Goal: Task Accomplishment & Management: Complete application form

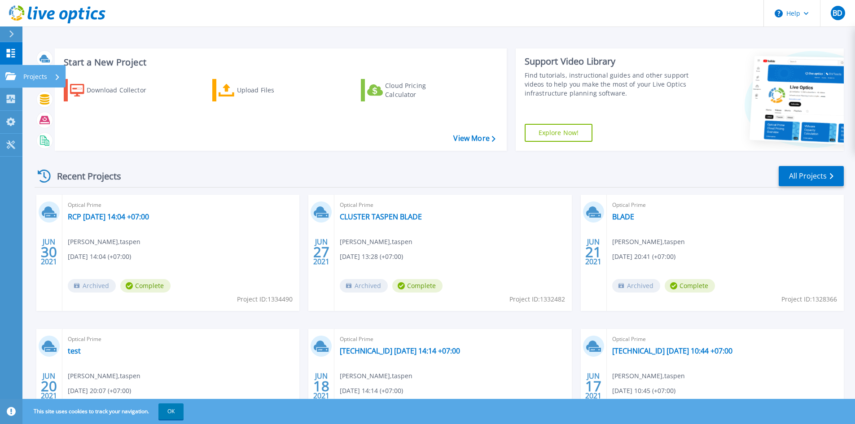
click at [7, 74] on icon at bounding box center [10, 76] width 11 height 8
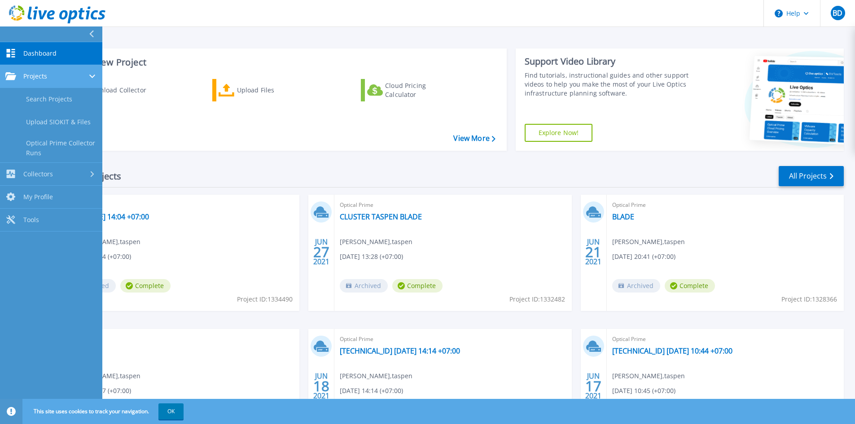
click at [53, 77] on div "Projects" at bounding box center [51, 76] width 92 height 8
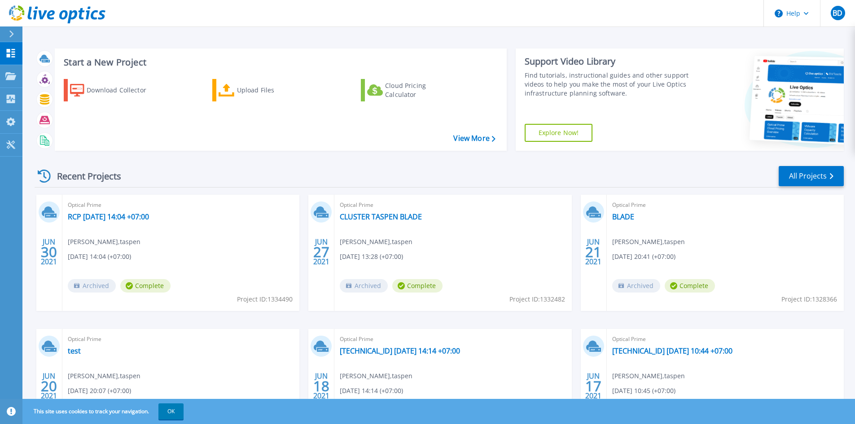
click at [169, 136] on div "Download Collector Upload Files Cloud Pricing Calculator" at bounding box center [280, 109] width 446 height 74
click at [240, 94] on div "Upload Files" at bounding box center [273, 90] width 72 height 18
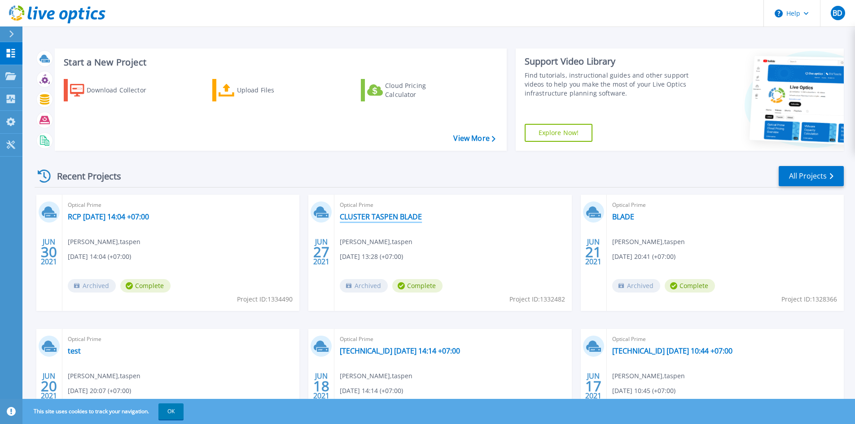
click at [356, 220] on link "CLUSTER TASPEN BLADE" at bounding box center [381, 216] width 82 height 9
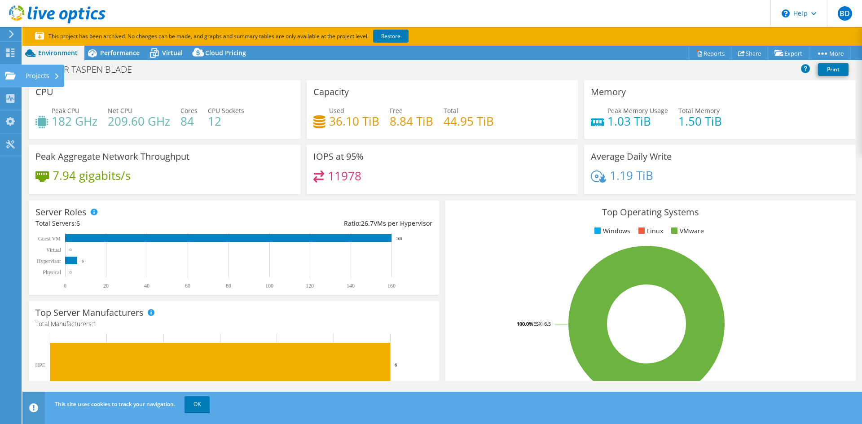
click at [13, 76] on use at bounding box center [10, 75] width 11 height 8
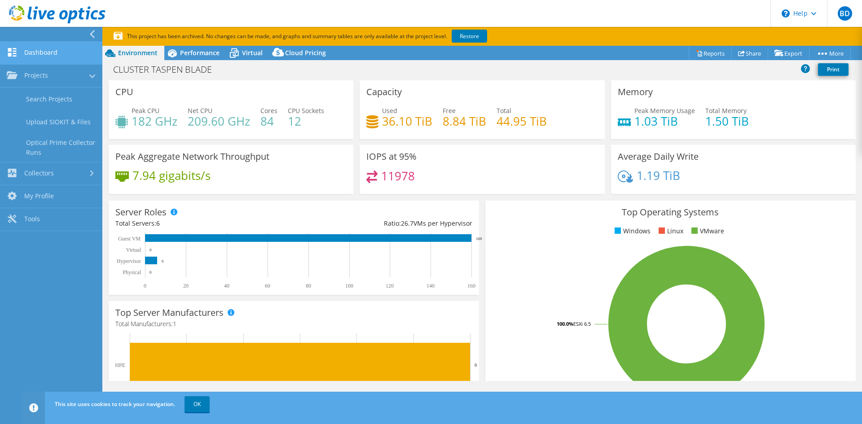
click at [50, 46] on link "Dashboard" at bounding box center [51, 53] width 102 height 23
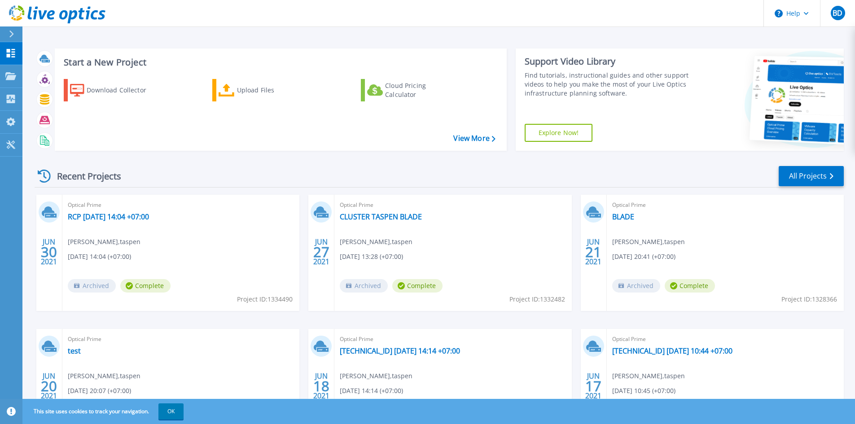
click at [11, 30] on div at bounding box center [15, 33] width 14 height 15
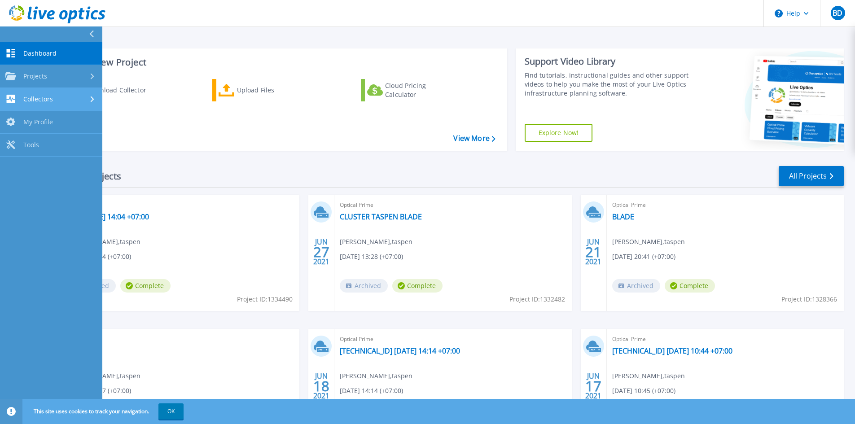
click at [71, 97] on div "Collectors" at bounding box center [51, 99] width 92 height 9
click at [66, 124] on link "Download Collector" at bounding box center [51, 122] width 102 height 23
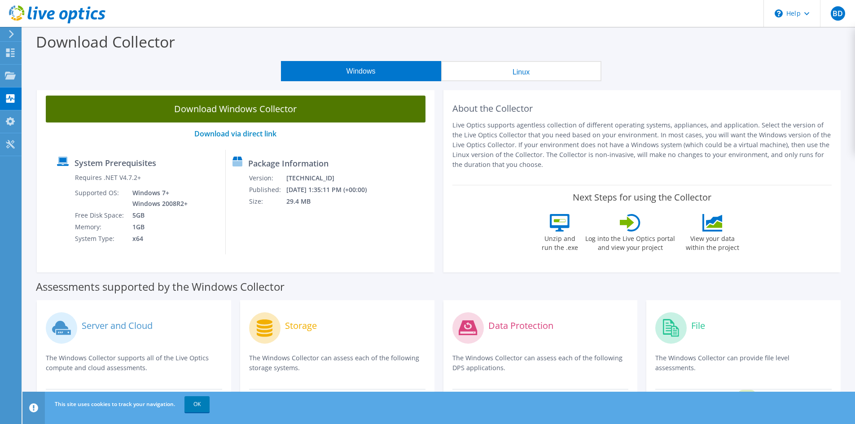
click at [260, 113] on link "Download Windows Collector" at bounding box center [236, 109] width 380 height 27
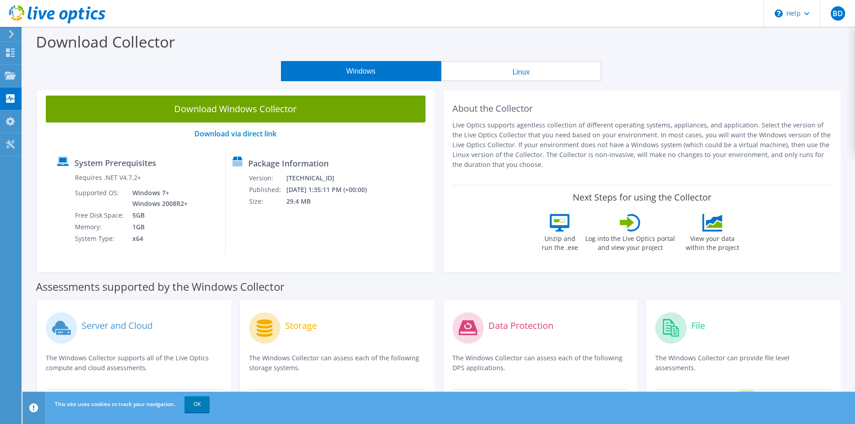
click at [122, 326] on label "Server and Cloud" at bounding box center [117, 325] width 71 height 9
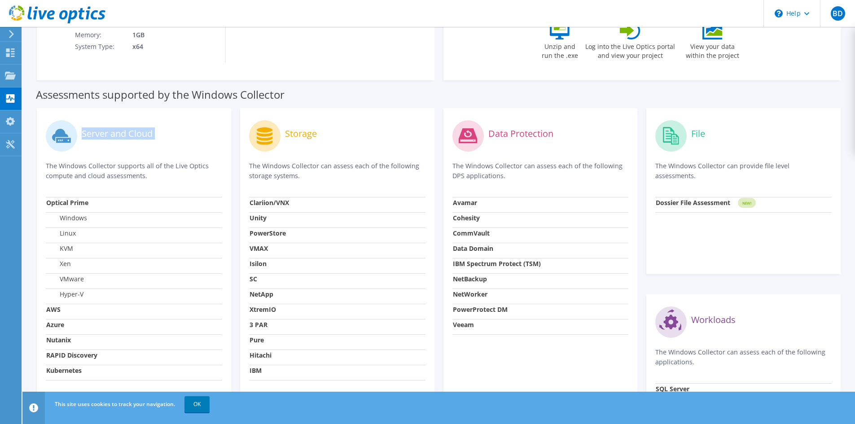
scroll to position [204, 0]
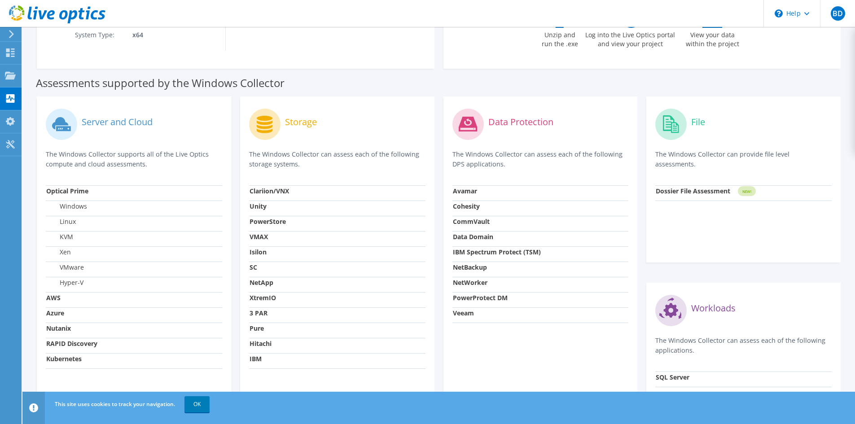
click at [109, 313] on td "Azure" at bounding box center [134, 314] width 176 height 15
click at [65, 263] on label "VMware" at bounding box center [65, 267] width 38 height 9
click at [65, 264] on label "VMware" at bounding box center [65, 267] width 38 height 9
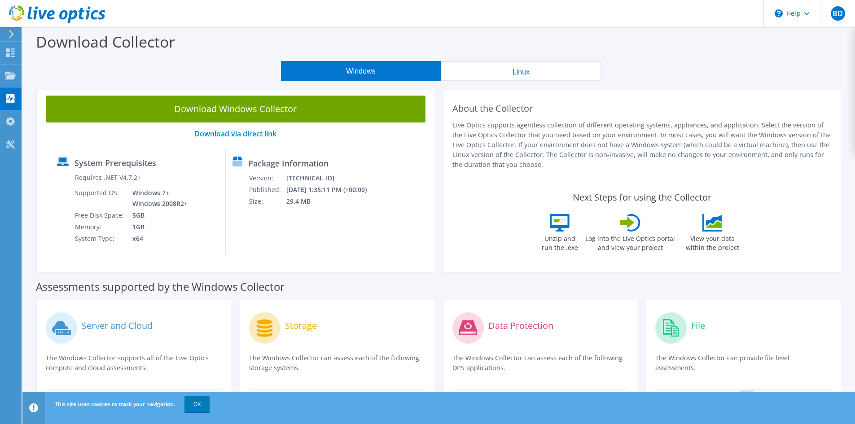
click at [9, 36] on icon at bounding box center [11, 34] width 7 height 8
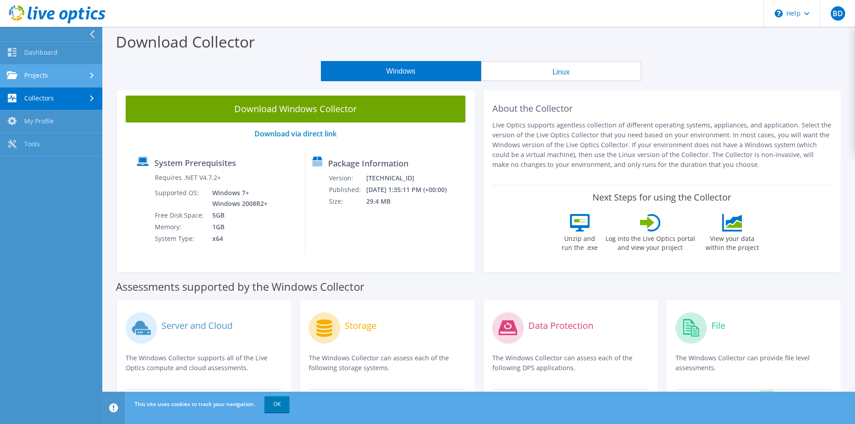
click at [32, 70] on link "Projects" at bounding box center [51, 76] width 102 height 23
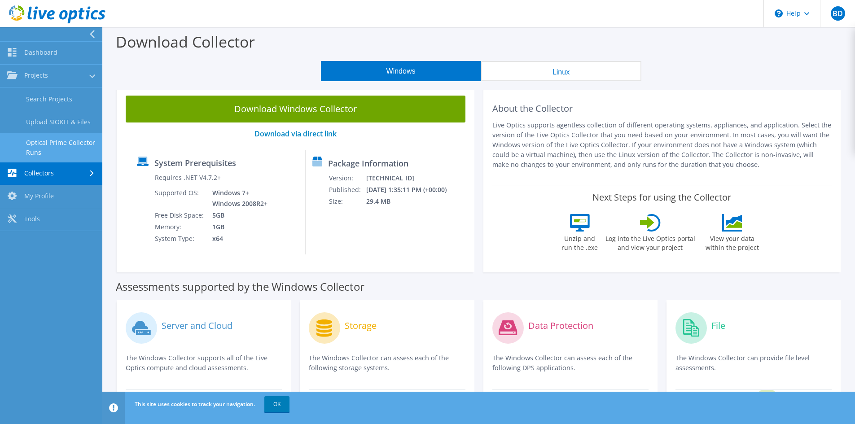
click at [66, 141] on link "Optical Prime Collector Runs" at bounding box center [51, 147] width 102 height 29
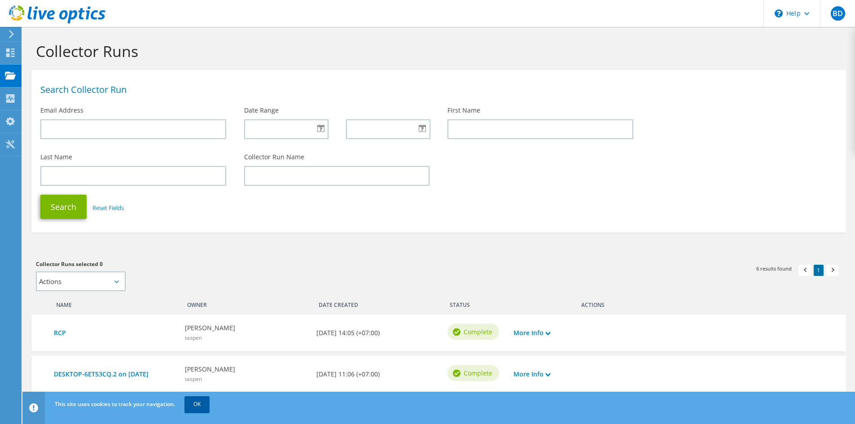
click at [194, 405] on link "OK" at bounding box center [196, 404] width 25 height 16
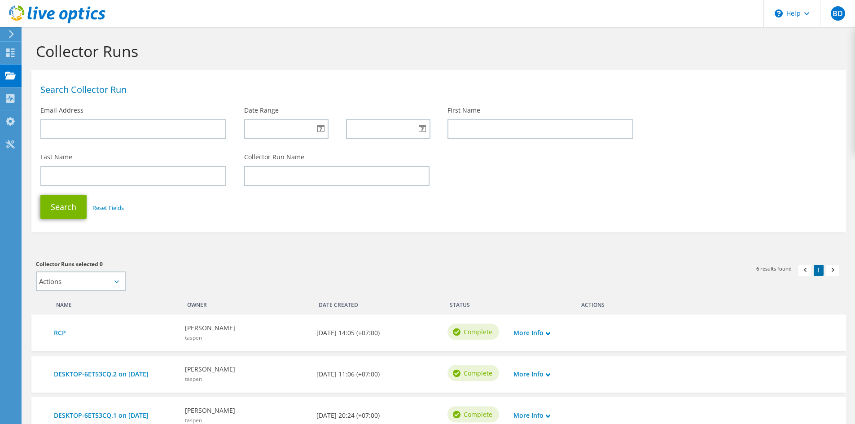
click at [10, 31] on icon at bounding box center [11, 34] width 7 height 8
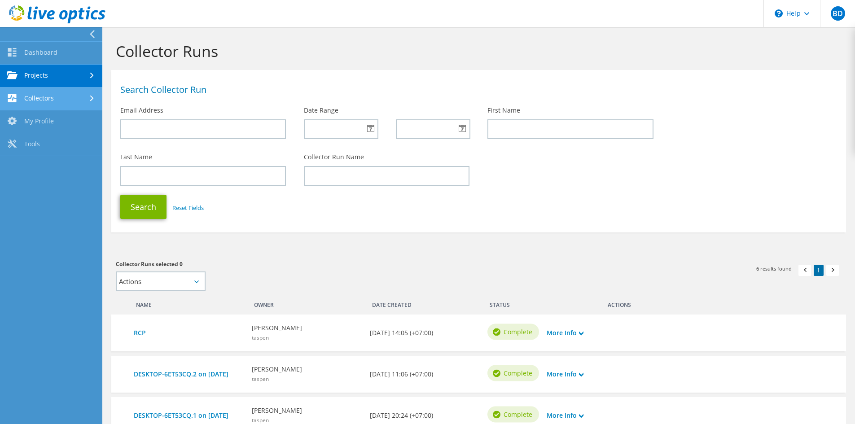
click at [76, 102] on link "Collectors" at bounding box center [51, 99] width 102 height 23
click at [86, 71] on link "Projects" at bounding box center [51, 76] width 102 height 23
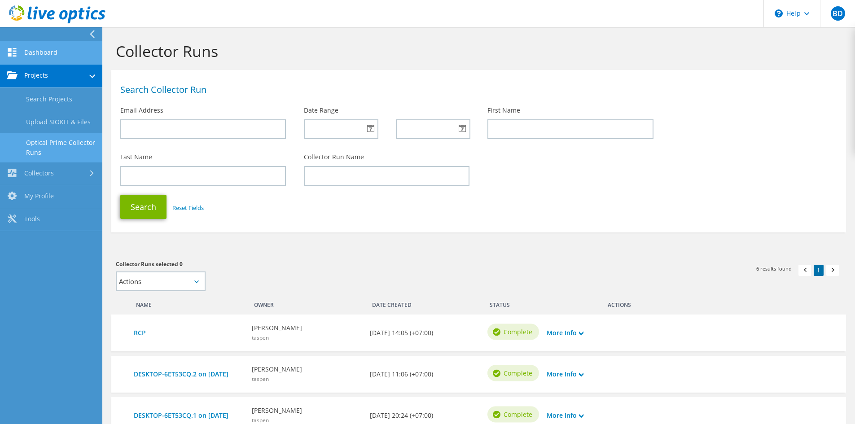
click at [51, 59] on link "Dashboard" at bounding box center [51, 53] width 102 height 23
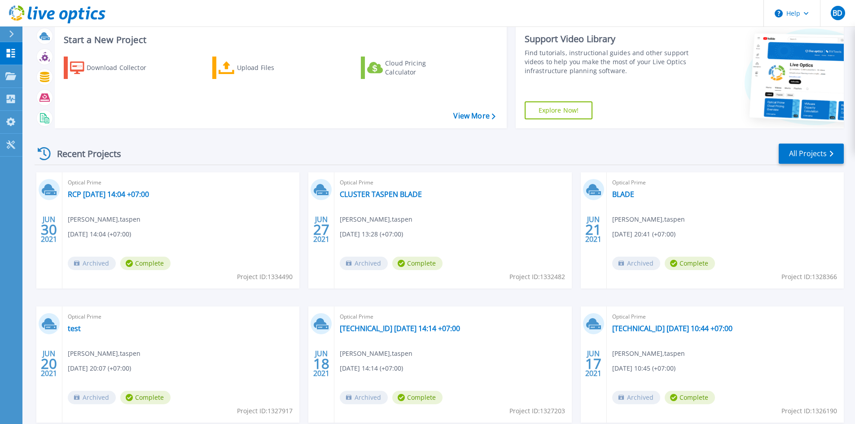
scroll to position [13, 0]
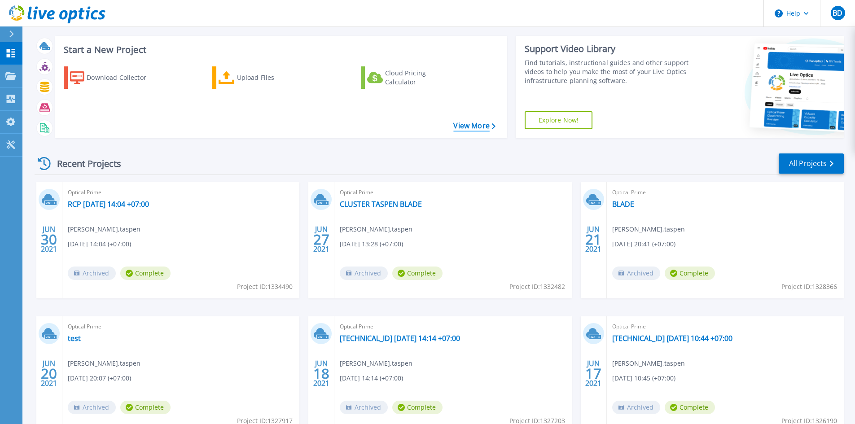
drag, startPoint x: 477, startPoint y: 116, endPoint x: 477, endPoint y: 123, distance: 6.7
click at [477, 119] on div "Download Collector Upload Files Cloud Pricing Calculator" at bounding box center [280, 96] width 446 height 74
click at [477, 123] on link "View More" at bounding box center [474, 126] width 42 height 9
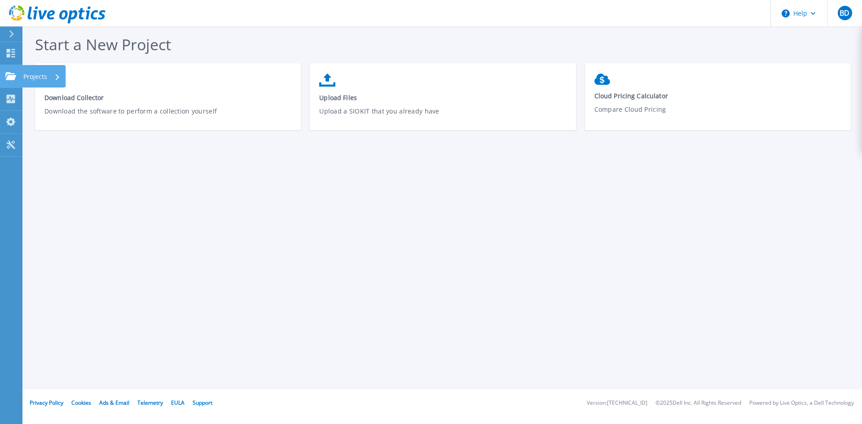
click at [11, 75] on icon at bounding box center [10, 76] width 11 height 8
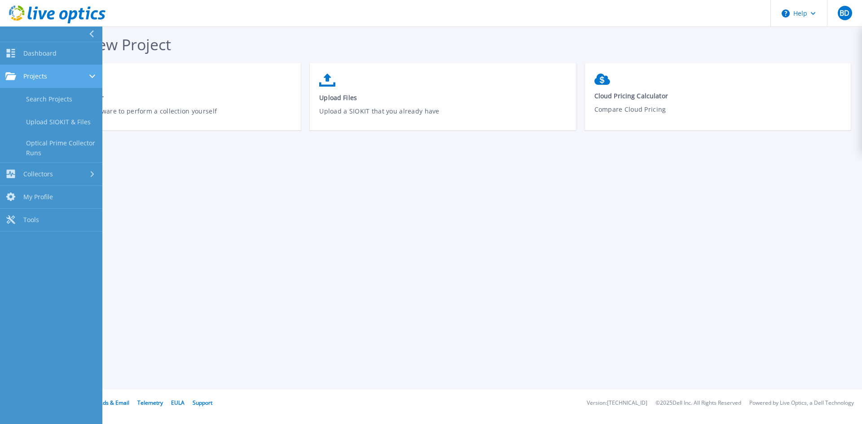
click at [44, 74] on span "Projects" at bounding box center [35, 76] width 24 height 8
click at [44, 73] on span "Projects" at bounding box center [35, 76] width 24 height 8
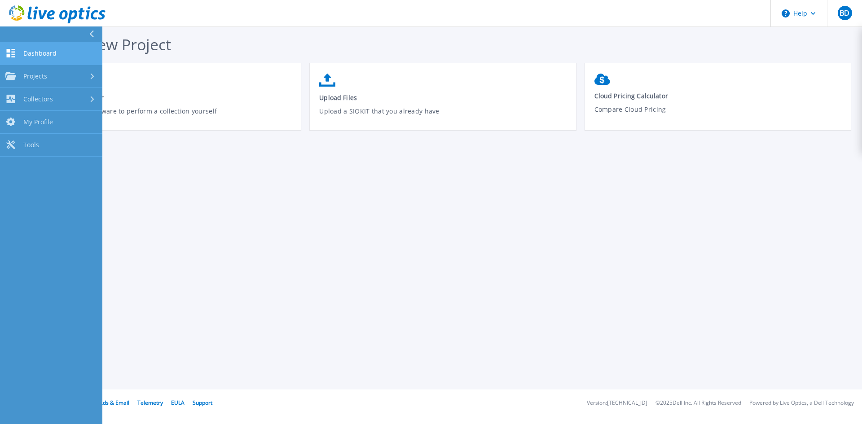
click at [48, 54] on span "Dashboard" at bounding box center [39, 53] width 33 height 8
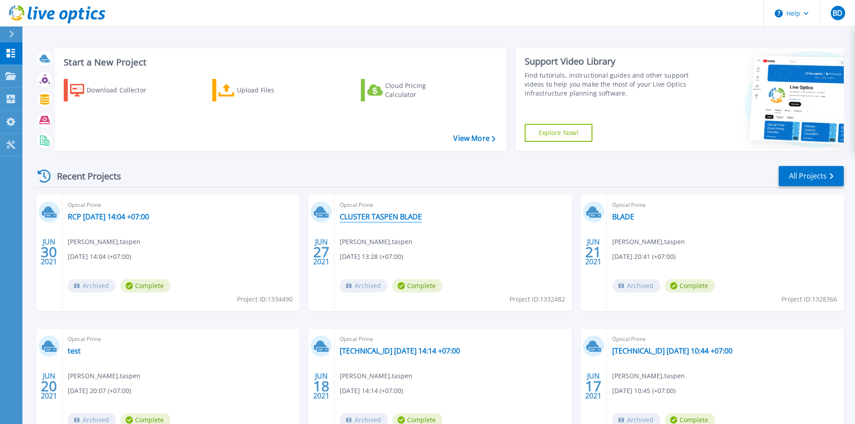
click at [352, 217] on link "CLUSTER TASPEN BLADE" at bounding box center [381, 216] width 82 height 9
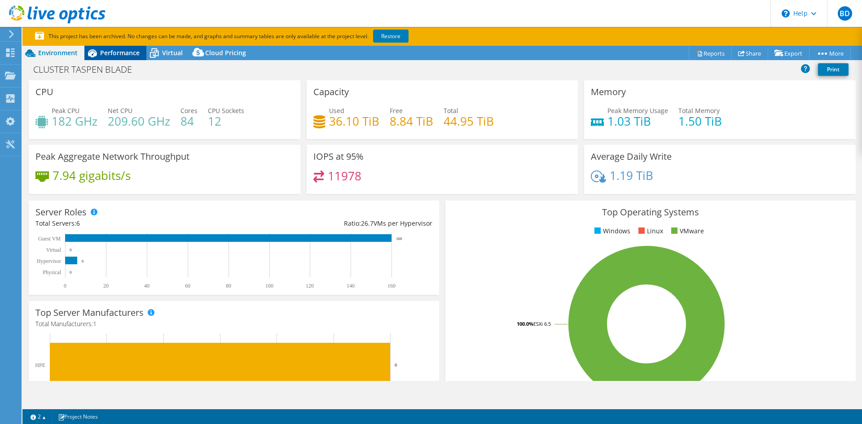
click at [125, 53] on span "Performance" at bounding box center [119, 52] width 39 height 9
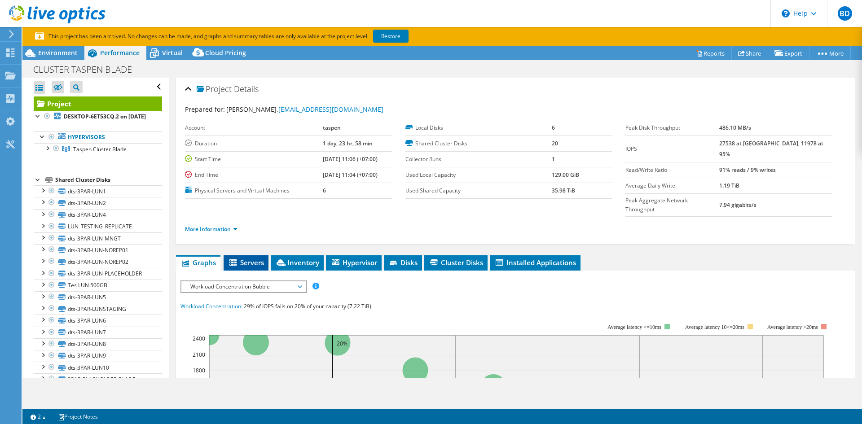
click at [249, 258] on span "Servers" at bounding box center [246, 262] width 36 height 9
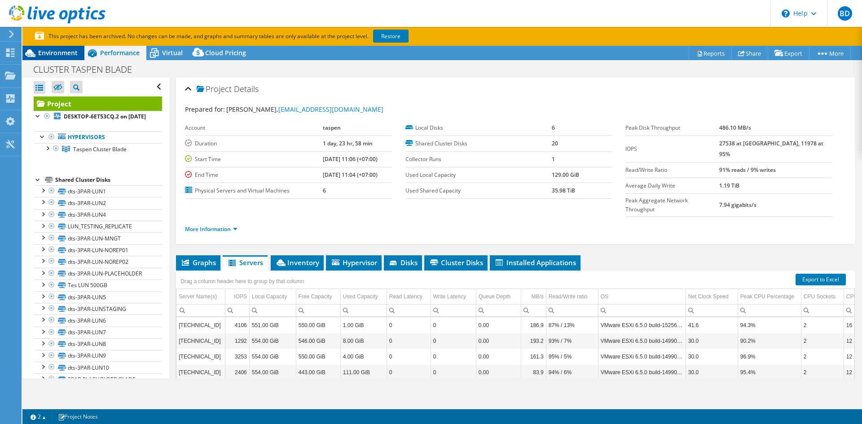
click at [55, 51] on span "Environment" at bounding box center [57, 52] width 39 height 9
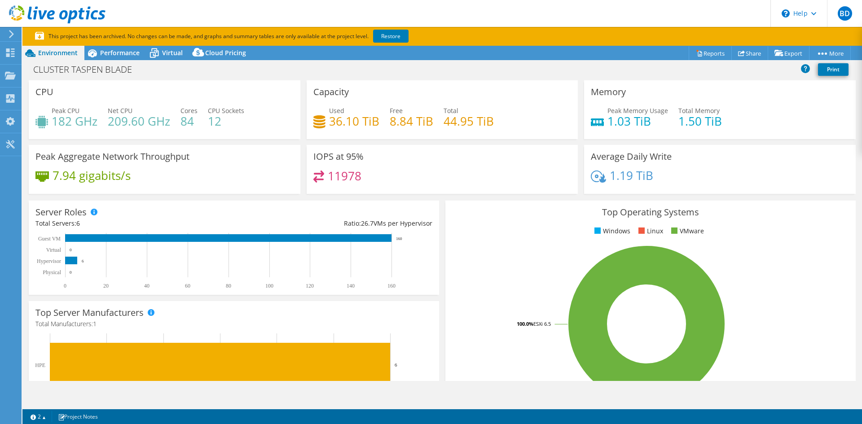
click at [12, 35] on use at bounding box center [11, 34] width 5 height 8
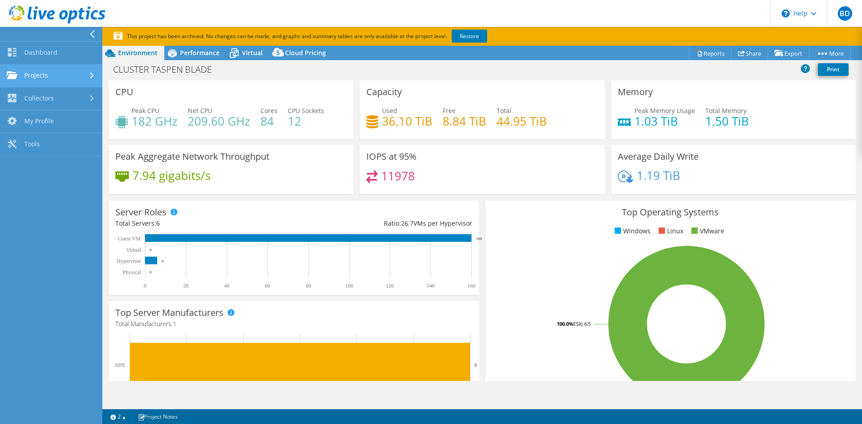
click at [35, 79] on link "Projects" at bounding box center [51, 76] width 102 height 23
click at [45, 77] on link "Projects" at bounding box center [51, 76] width 102 height 23
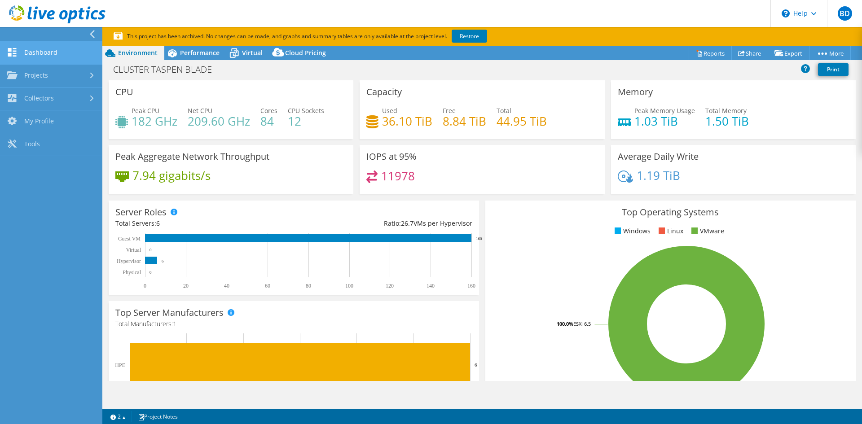
click at [47, 49] on link "Dashboard" at bounding box center [51, 53] width 102 height 23
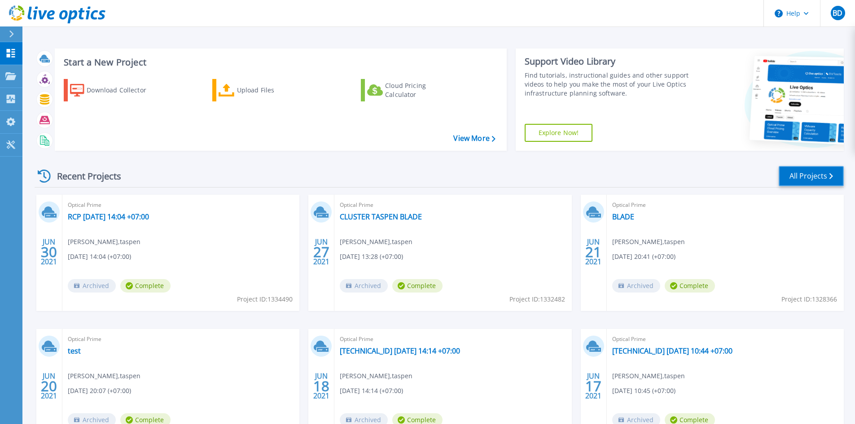
click at [796, 174] on link "All Projects" at bounding box center [811, 176] width 65 height 20
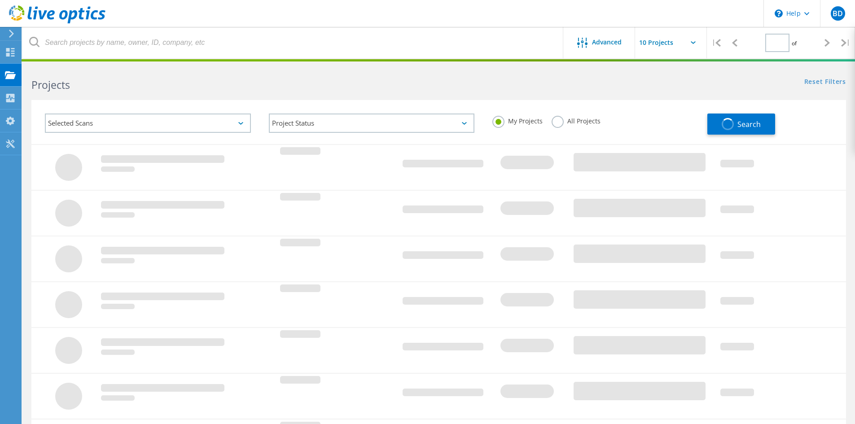
type input "1"
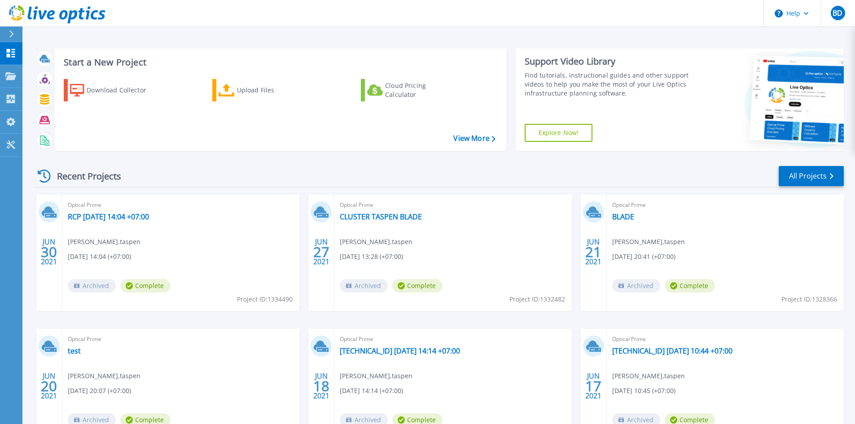
click at [224, 59] on h3 "Start a New Project" at bounding box center [279, 62] width 431 height 10
click at [238, 95] on div "Upload Files" at bounding box center [273, 90] width 72 height 18
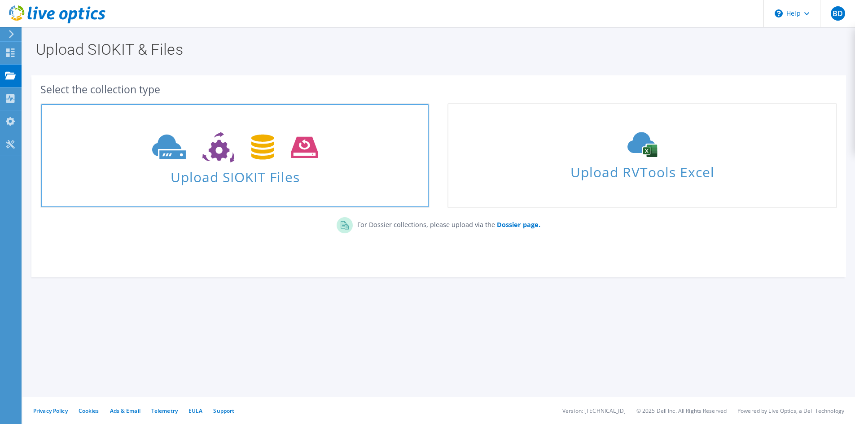
click at [305, 186] on link "Upload SIOKIT Files" at bounding box center [234, 155] width 389 height 105
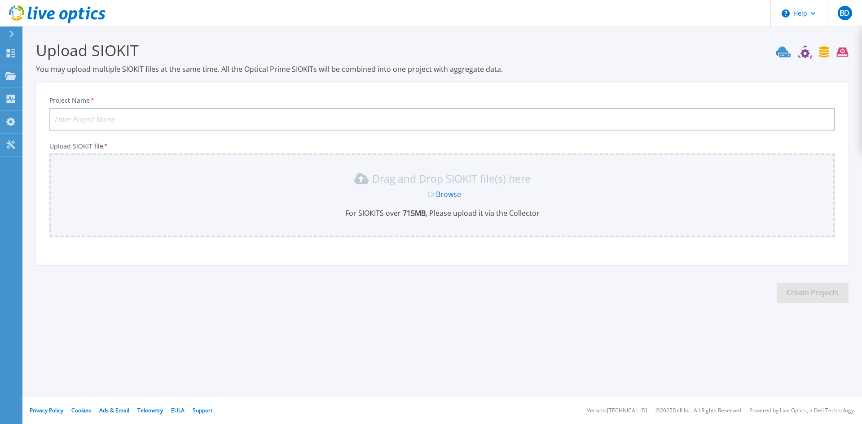
click at [232, 110] on input "Project Name *" at bounding box center [441, 119] width 785 height 22
type input "BLADE DELL DC"
click at [448, 200] on div "Drag and Drop SIOKIT file(s) here Or Browse For SIOKITS over 715 MB , Please up…" at bounding box center [442, 194] width 775 height 47
click at [451, 196] on link "Browse" at bounding box center [448, 194] width 25 height 10
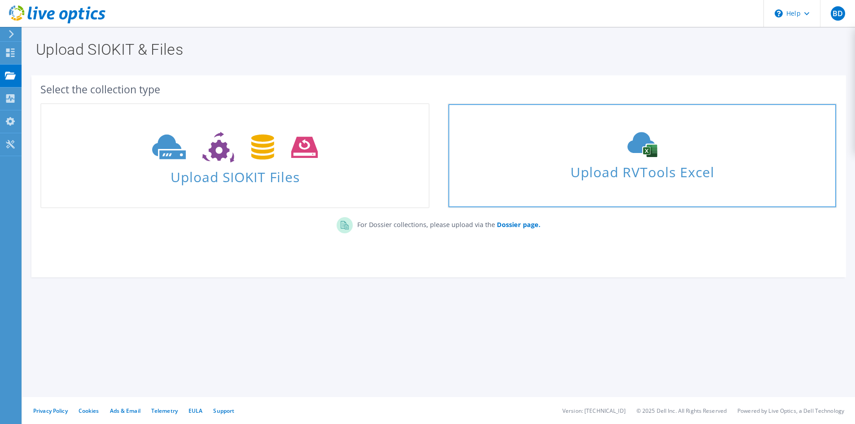
click at [593, 156] on icon at bounding box center [642, 144] width 135 height 25
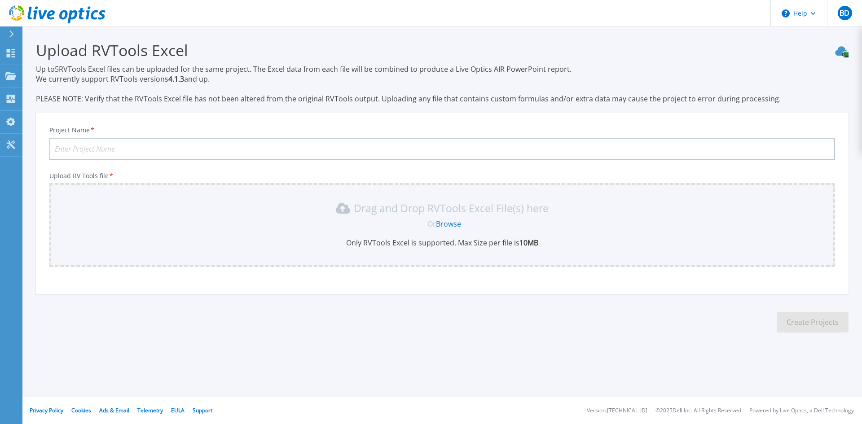
click at [446, 225] on link "Browse" at bounding box center [448, 224] width 25 height 10
click at [443, 226] on link "Browse" at bounding box center [448, 224] width 25 height 10
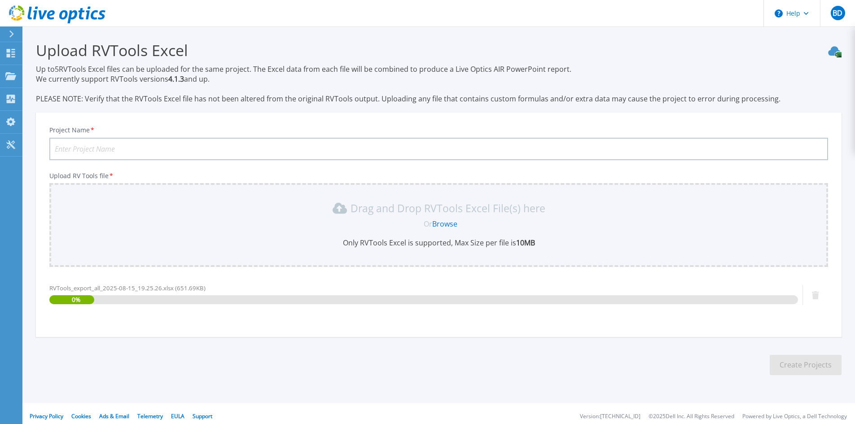
scroll to position [6, 0]
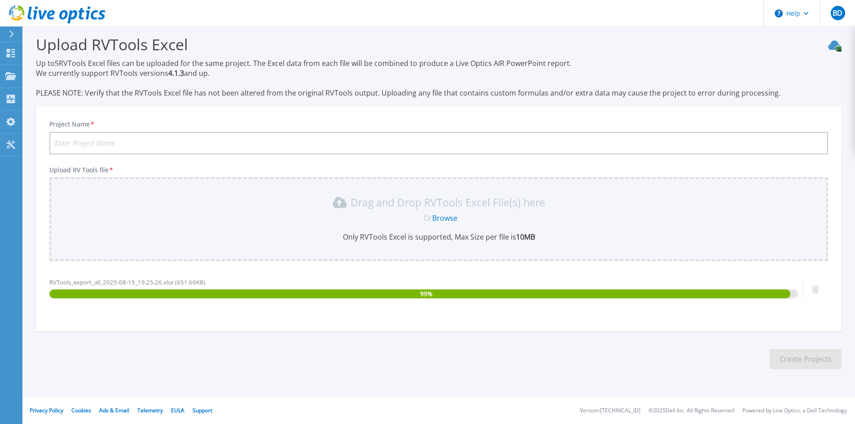
click at [221, 140] on input "Project Name *" at bounding box center [438, 143] width 779 height 22
type input "B"
type input "VMWARE BLADE DELL DC"
click at [801, 363] on button "Create Projects" at bounding box center [806, 359] width 72 height 20
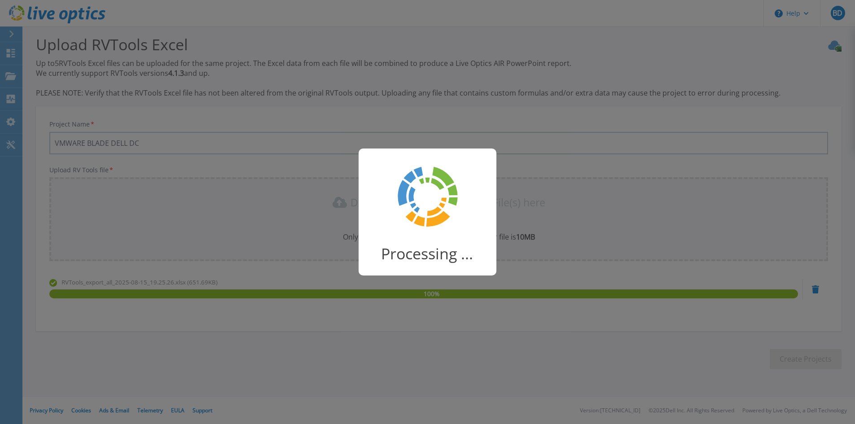
click at [801, 363] on div "Processing ..." at bounding box center [427, 212] width 855 height 424
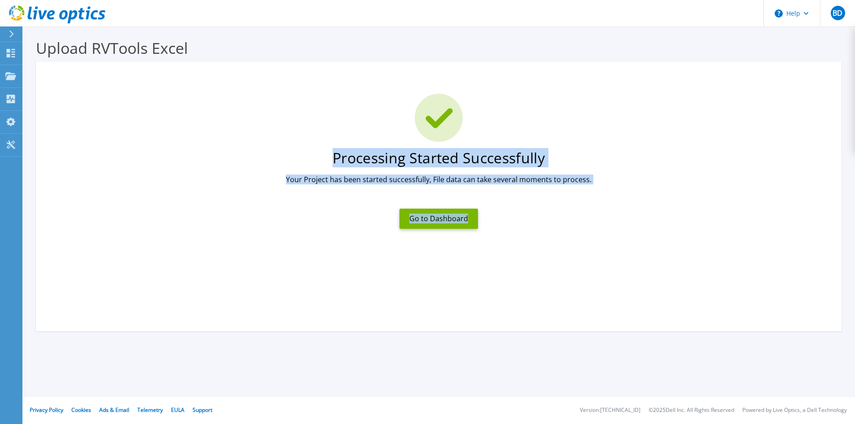
scroll to position [2, 0]
click at [425, 230] on div "Go to Dashboard" at bounding box center [438, 218] width 89 height 31
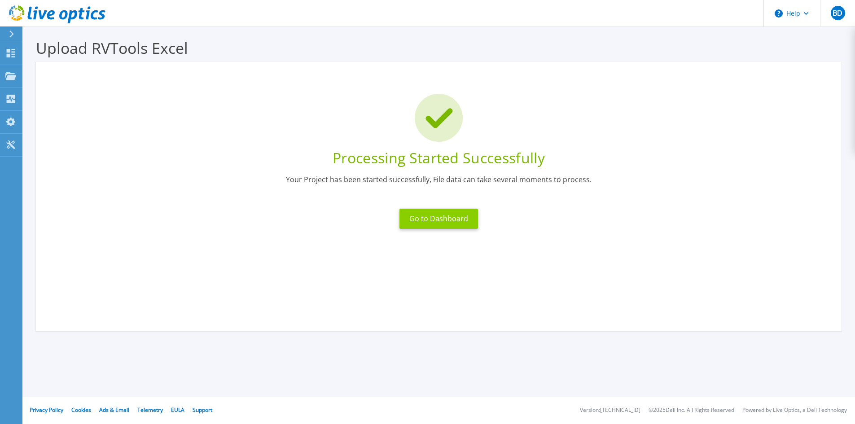
click at [439, 217] on button "Go to Dashboard" at bounding box center [438, 219] width 79 height 20
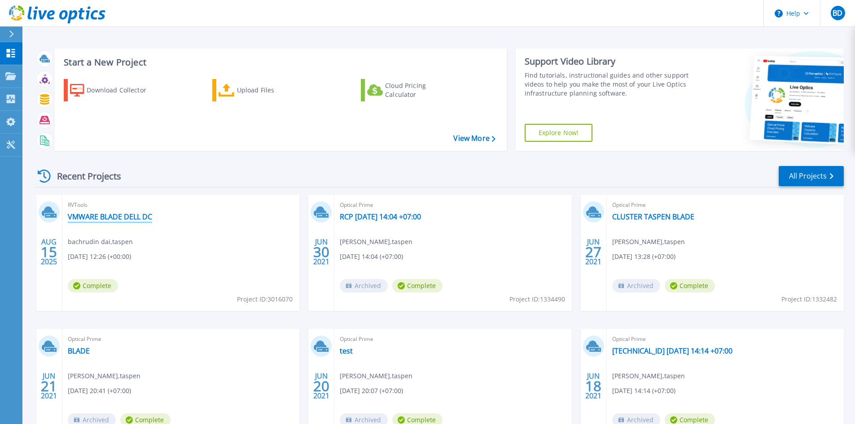
click at [126, 220] on link "VMWARE BLADE DELL DC" at bounding box center [110, 216] width 84 height 9
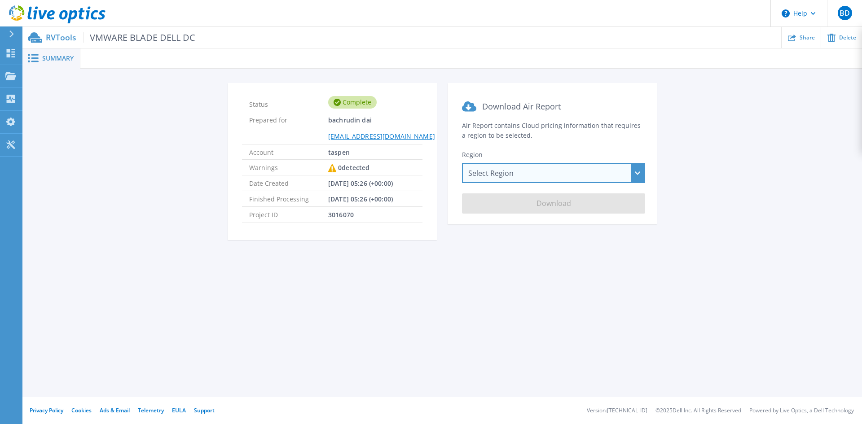
click at [504, 174] on div "Select Region Asia Pacific (Hong Kong) Asia Pacific (Mumbai) Asia Pacific (Seou…" at bounding box center [553, 173] width 183 height 20
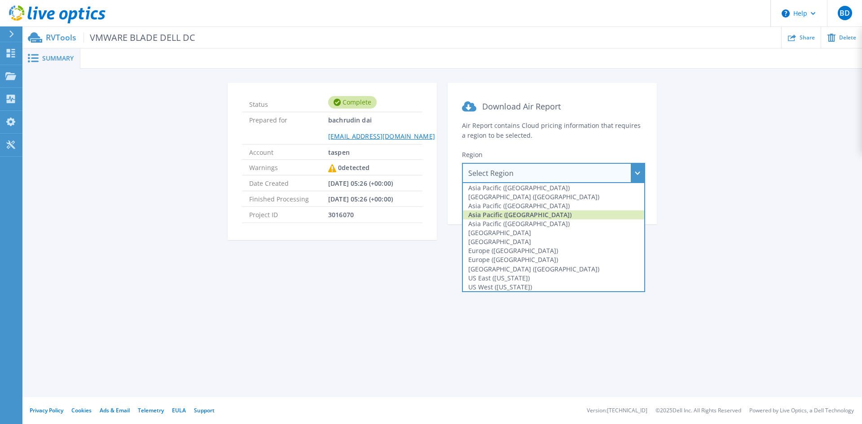
click at [491, 212] on div "Asia Pacific (Singapore)" at bounding box center [553, 214] width 181 height 9
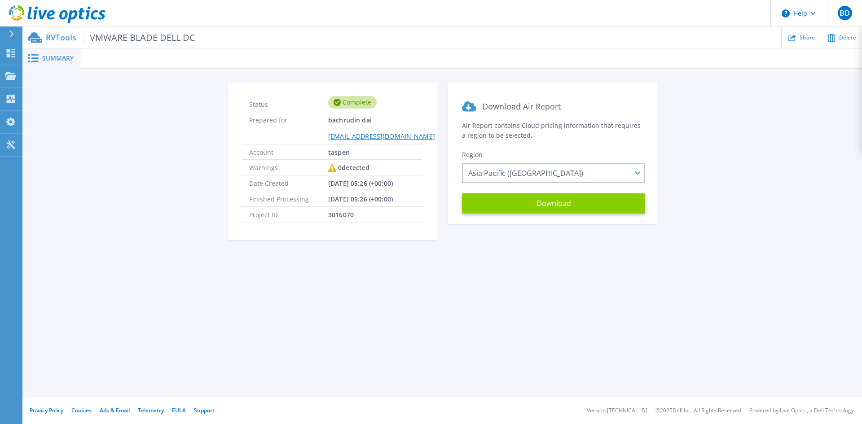
click at [515, 206] on button "Download" at bounding box center [553, 203] width 183 height 20
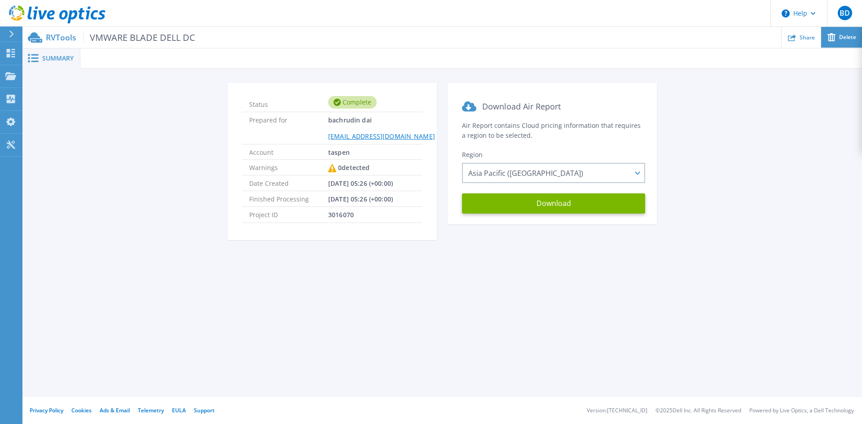
click at [839, 42] on div "Delete" at bounding box center [841, 37] width 41 height 21
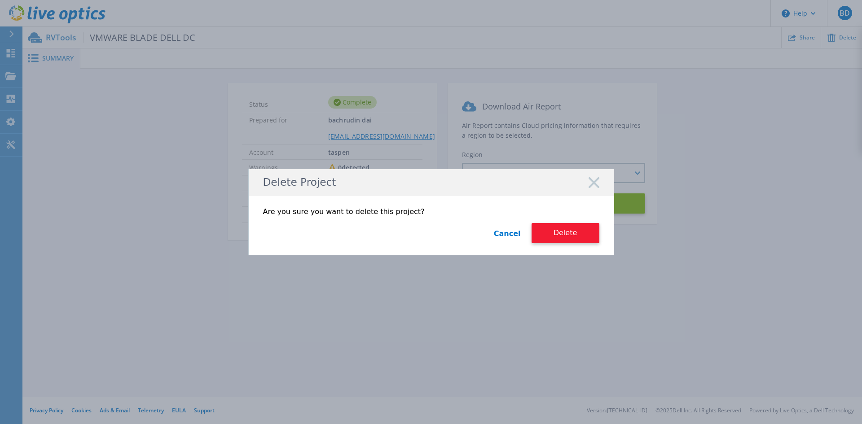
click at [582, 235] on button "Delete" at bounding box center [565, 233] width 68 height 20
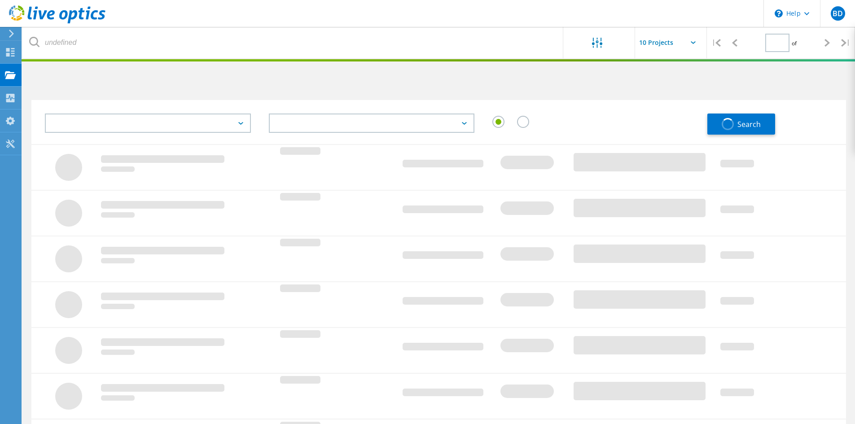
type input "1"
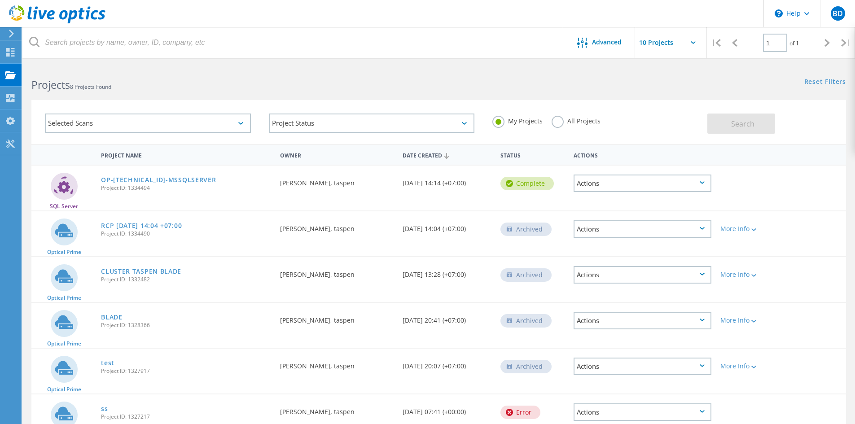
click at [13, 35] on icon at bounding box center [11, 34] width 7 height 8
